Goal: Transaction & Acquisition: Purchase product/service

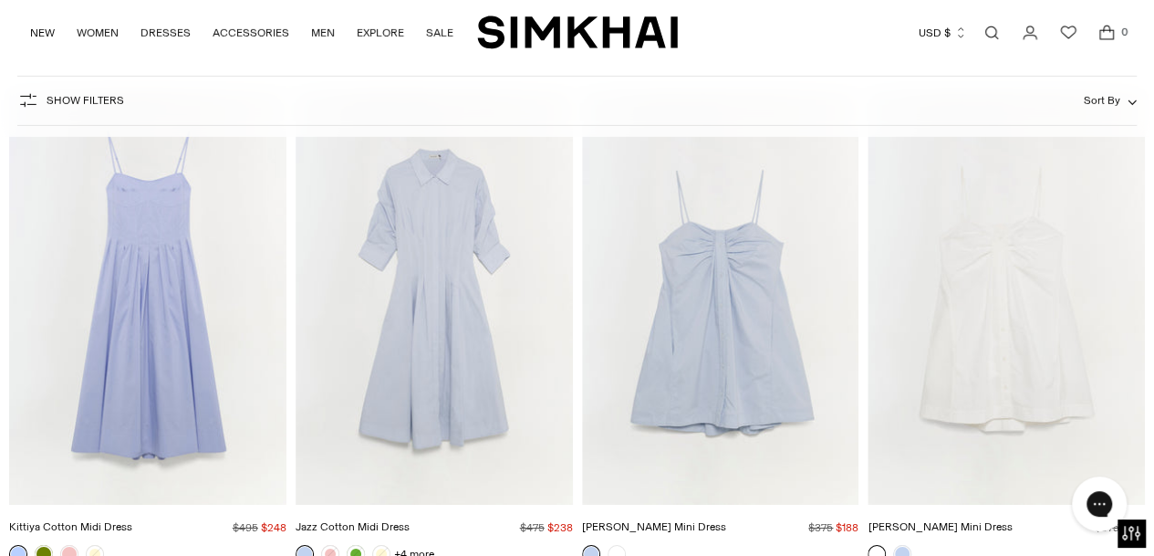
scroll to position [9855, 0]
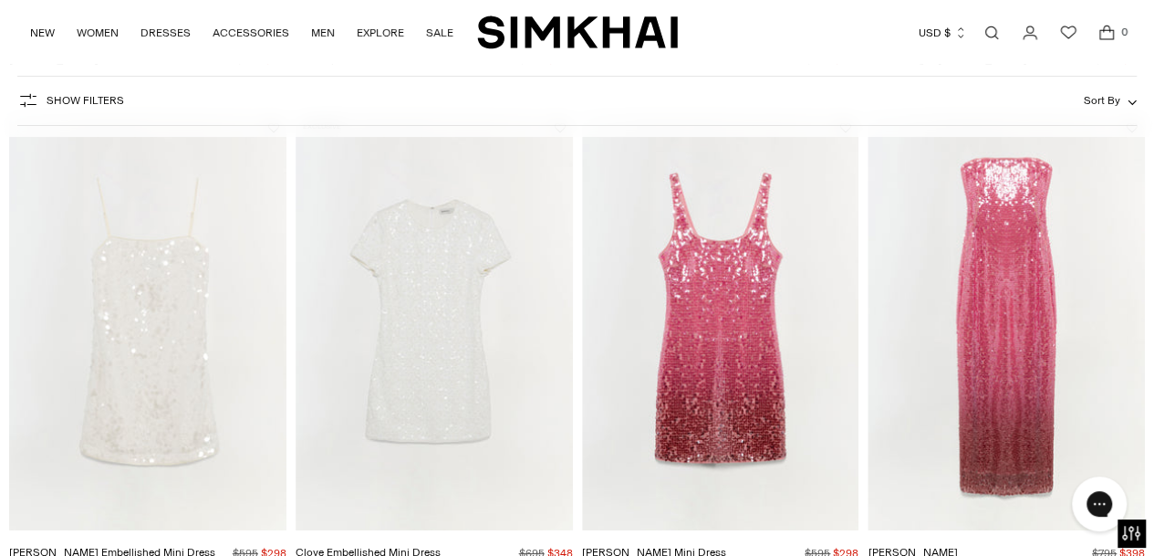
scroll to position [3376, 0]
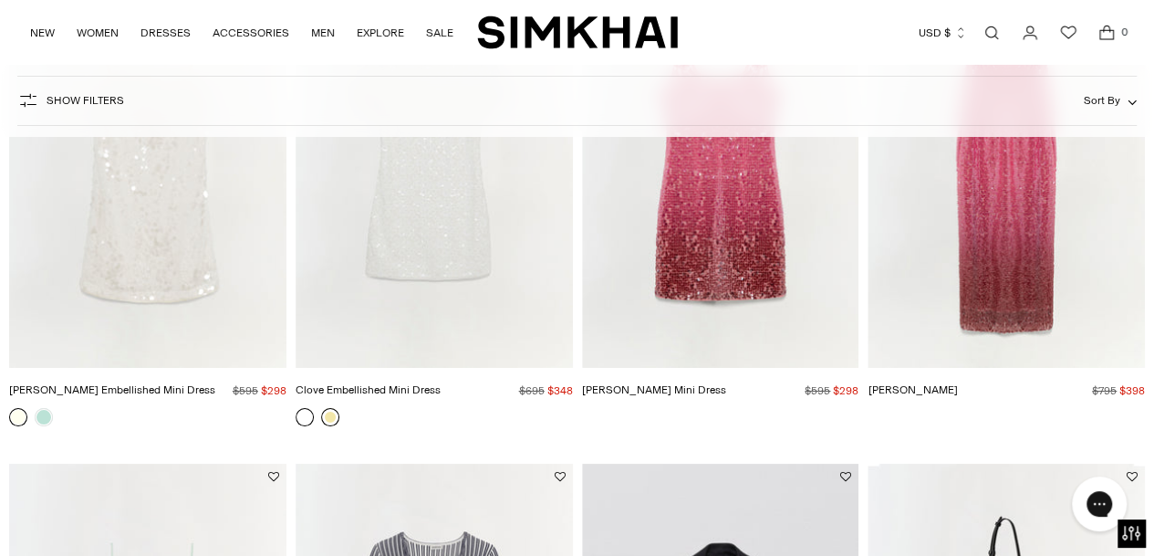
click at [333, 408] on link at bounding box center [330, 417] width 18 height 18
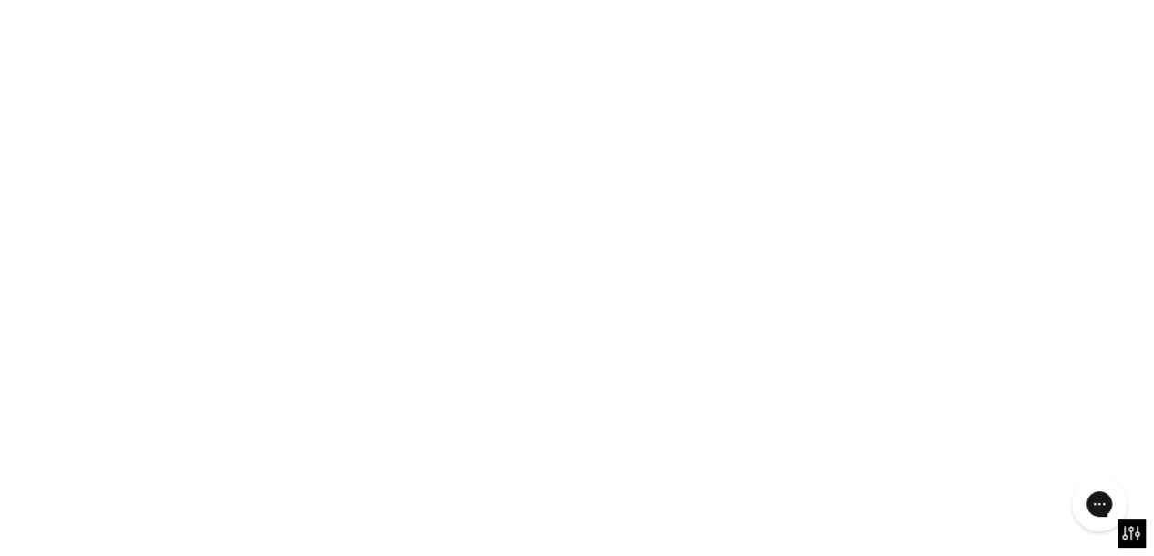
scroll to position [3103, 0]
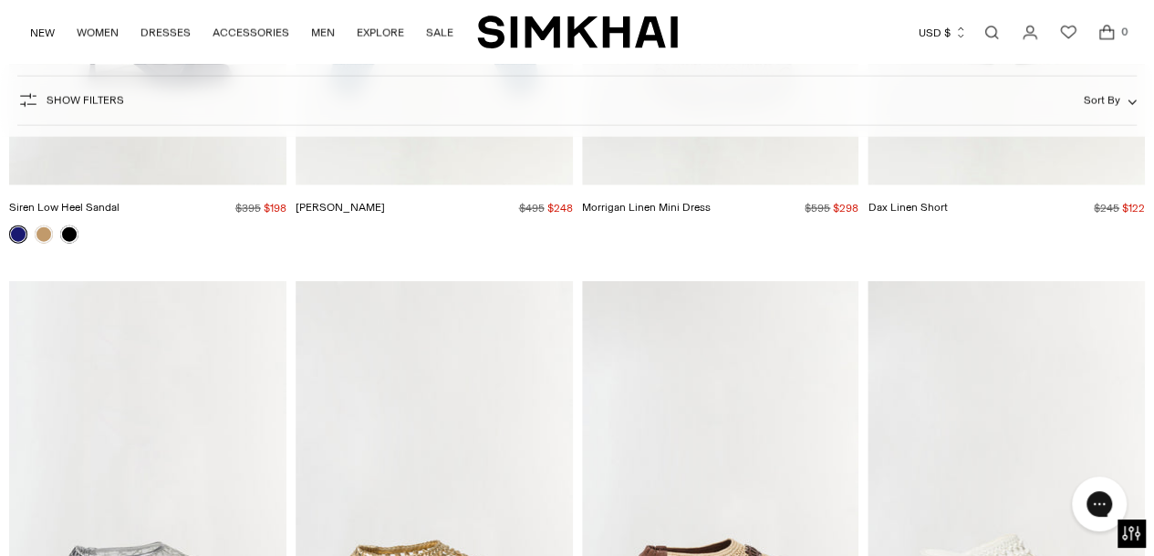
scroll to position [19802, 0]
